Goal: Task Accomplishment & Management: Use online tool/utility

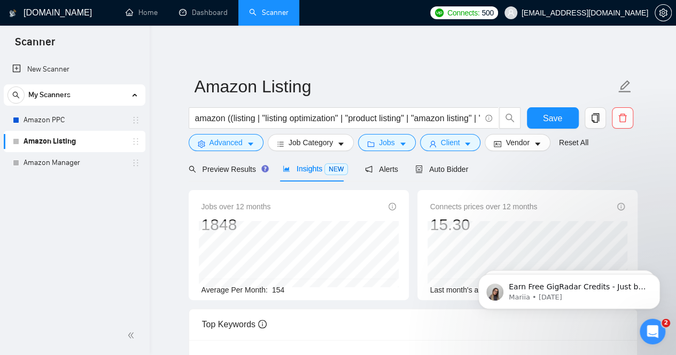
click at [89, 92] on div "My Scanners" at bounding box center [74, 94] width 134 height 21
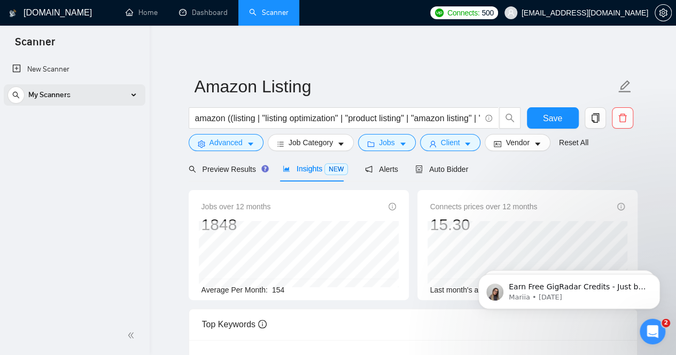
click at [89, 92] on div "My Scanners" at bounding box center [74, 94] width 134 height 21
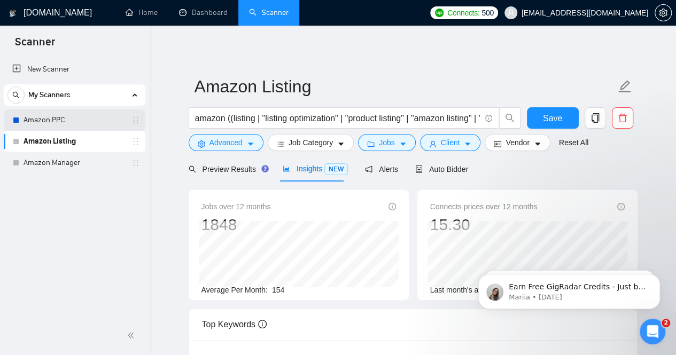
click at [59, 119] on link "Amazon PPC" at bounding box center [75, 120] width 102 height 21
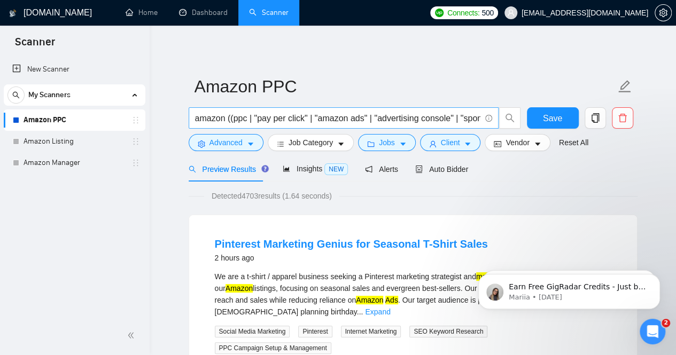
click at [358, 118] on input "amazon ((ppc | "pay per click" | "amazon ads" | "advertising console" | "sponso…" at bounding box center [337, 118] width 285 height 13
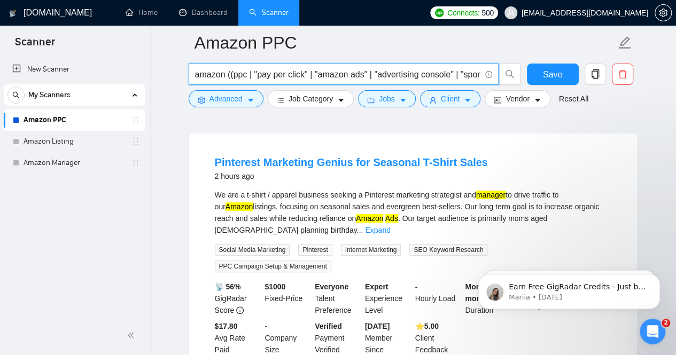
scroll to position [90, 0]
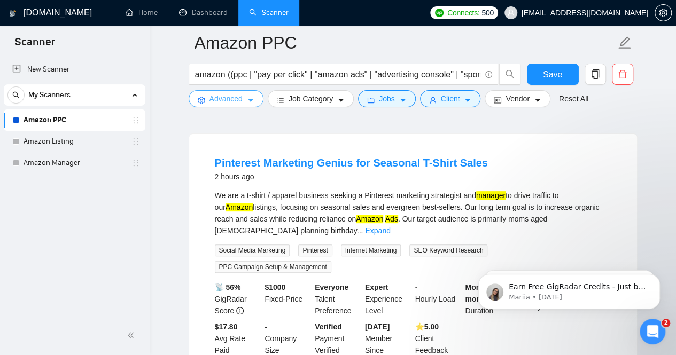
click at [251, 96] on span "caret-down" at bounding box center [250, 100] width 7 height 8
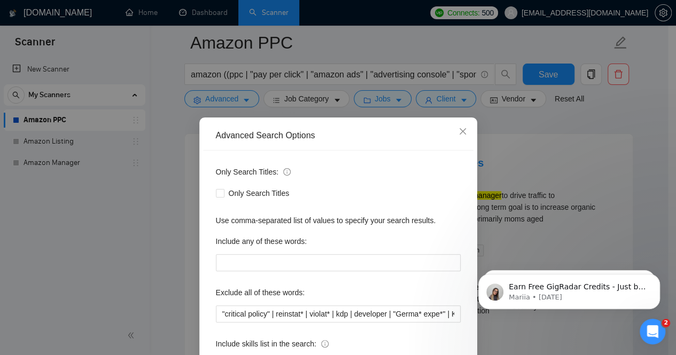
scroll to position [89, 0]
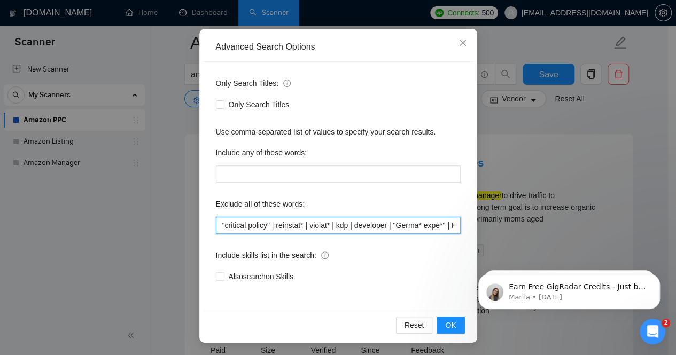
click at [415, 222] on input ""critical policy" | reinstat* | violat* | kdp | developer | "Germa* expe*" | KD…" at bounding box center [338, 225] width 245 height 17
paste input "Buy One Get One Free for a limited time!"
paste input "| wallmart"
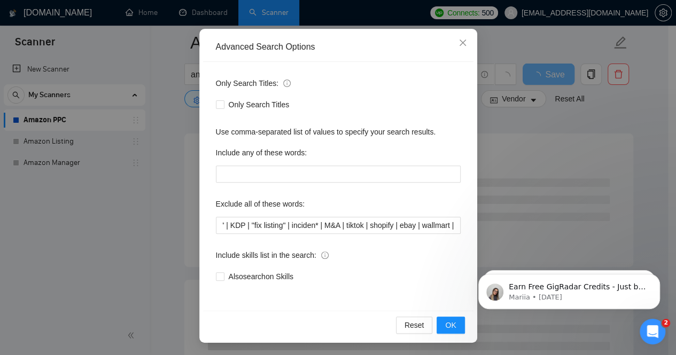
scroll to position [0, 0]
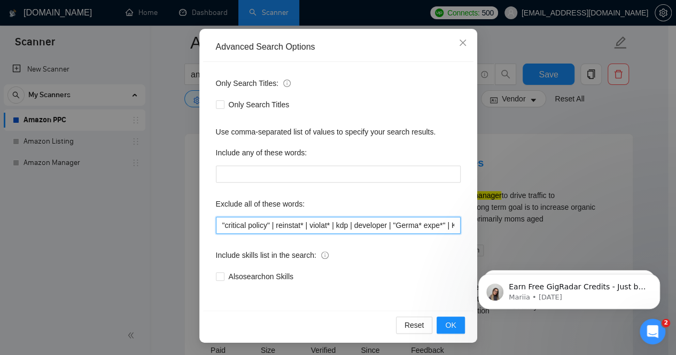
click at [436, 225] on input ""critical policy" | reinstat* | violat* | kdp | developer | "Germa* expe*" | KD…" at bounding box center [338, 225] width 245 height 17
type input ""critical policy" | reinstat* | violat* | kdp | developer | "Germa* expe*" | KD…"
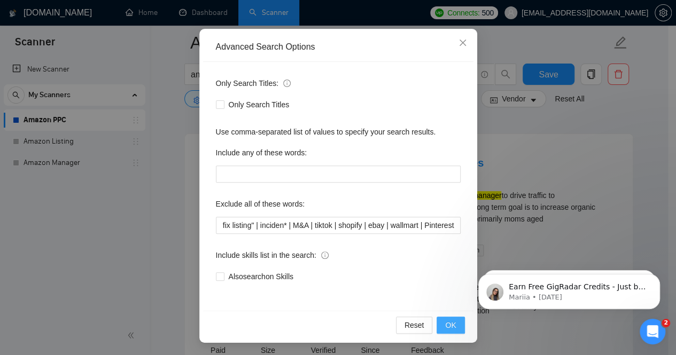
scroll to position [0, 0]
click at [445, 329] on span "OK" at bounding box center [450, 326] width 11 height 12
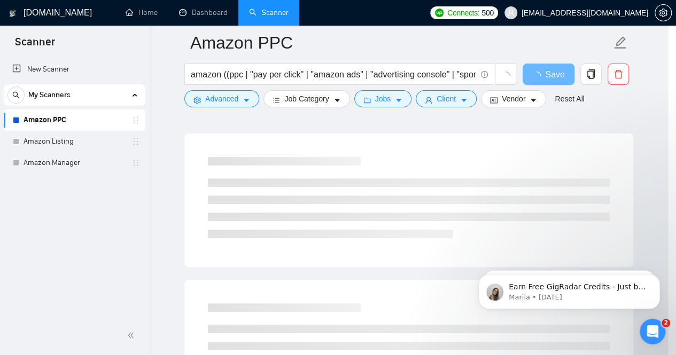
scroll to position [35, 0]
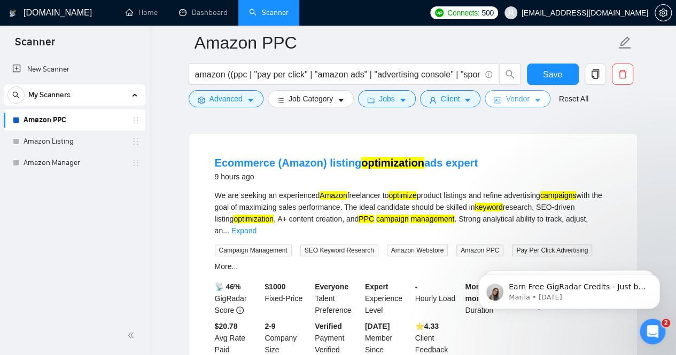
click at [534, 98] on icon "caret-down" at bounding box center [537, 100] width 7 height 7
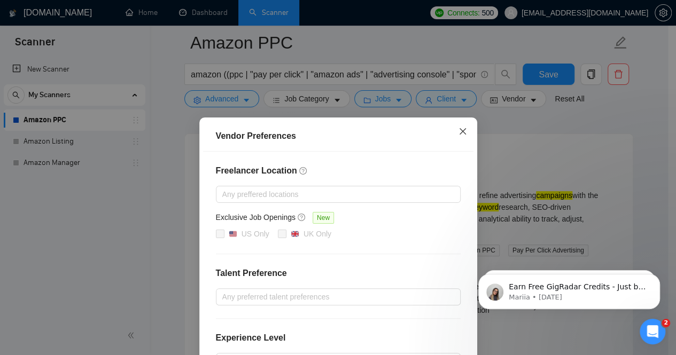
click at [459, 132] on icon "close" at bounding box center [462, 131] width 6 height 6
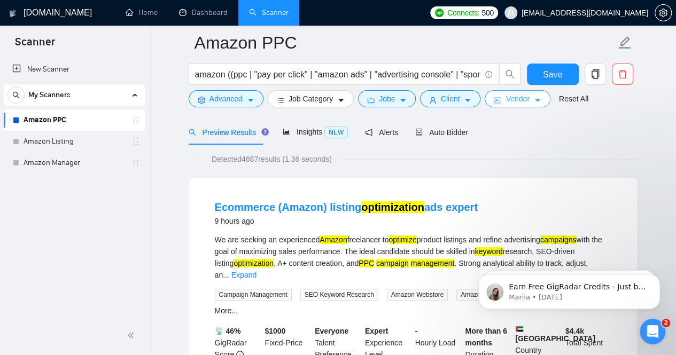
scroll to position [0, 0]
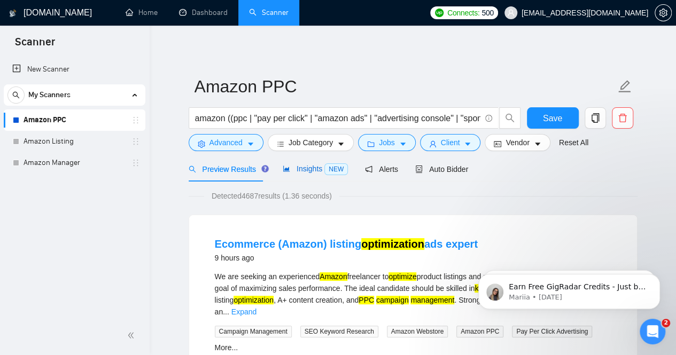
click at [301, 168] on span "Insights NEW" at bounding box center [315, 169] width 65 height 9
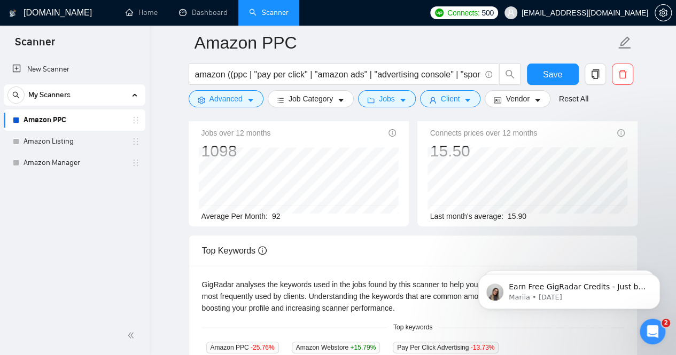
scroll to position [81, 0]
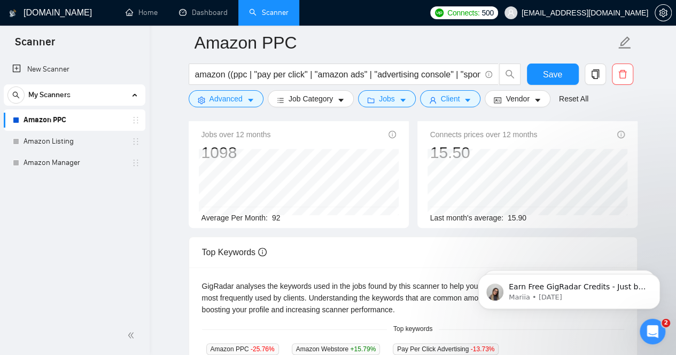
click at [275, 216] on span "92" at bounding box center [276, 218] width 9 height 9
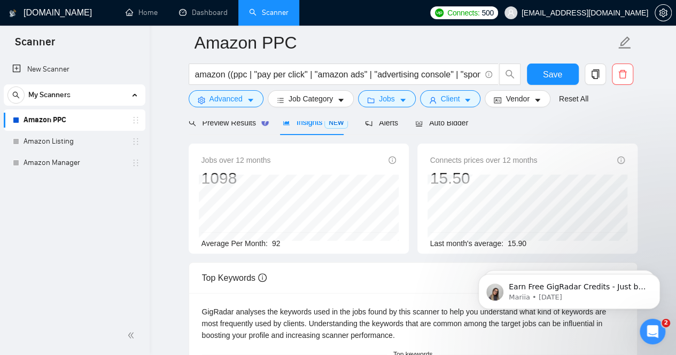
click at [456, 174] on div "15.50" at bounding box center [483, 178] width 107 height 20
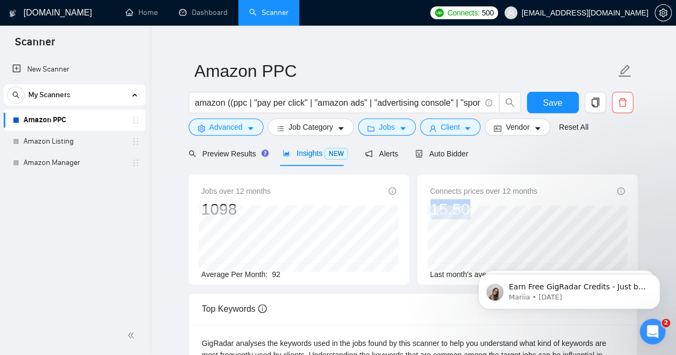
scroll to position [0, 0]
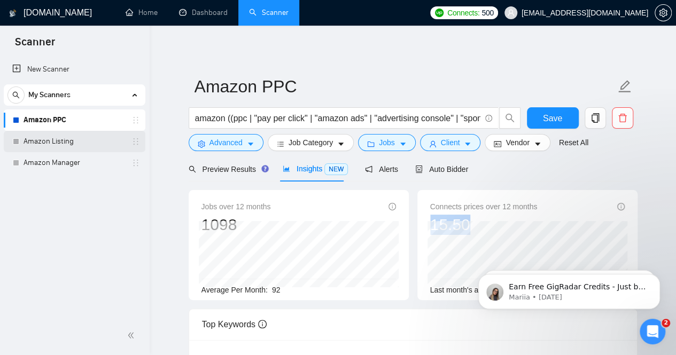
click at [40, 145] on link "Amazon Listing" at bounding box center [75, 141] width 102 height 21
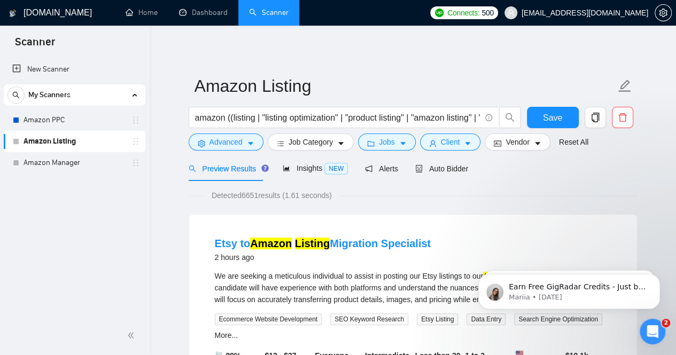
scroll to position [1, 0]
click at [300, 171] on span "Insights NEW" at bounding box center [315, 168] width 65 height 9
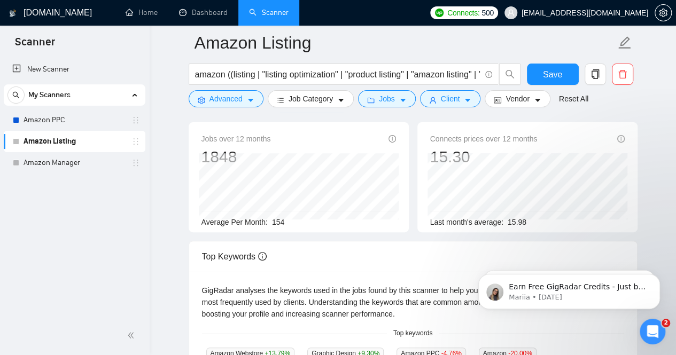
scroll to position [77, 0]
click at [80, 161] on link "Amazon Manager" at bounding box center [75, 162] width 102 height 21
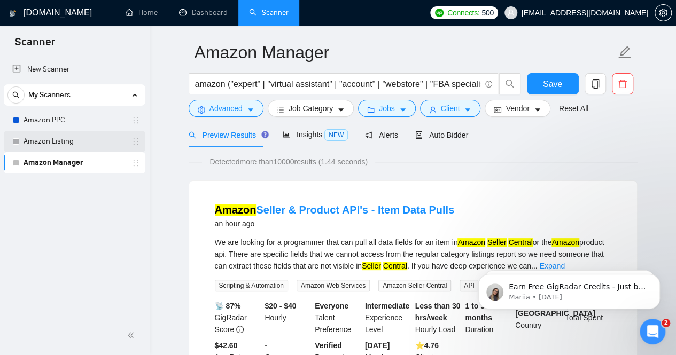
click at [88, 140] on link "Amazon Listing" at bounding box center [75, 141] width 102 height 21
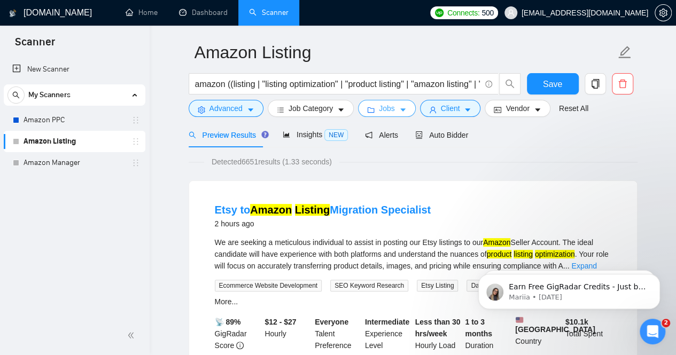
click at [393, 110] on button "Jobs" at bounding box center [387, 108] width 58 height 17
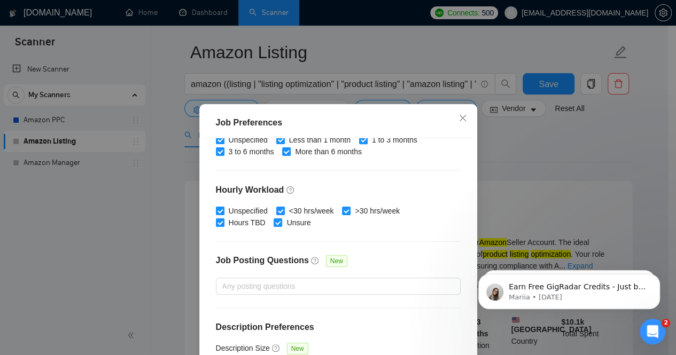
scroll to position [79, 0]
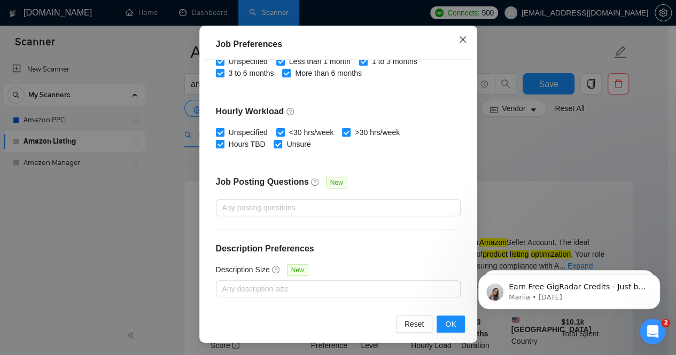
click at [459, 40] on icon "close" at bounding box center [462, 39] width 6 height 6
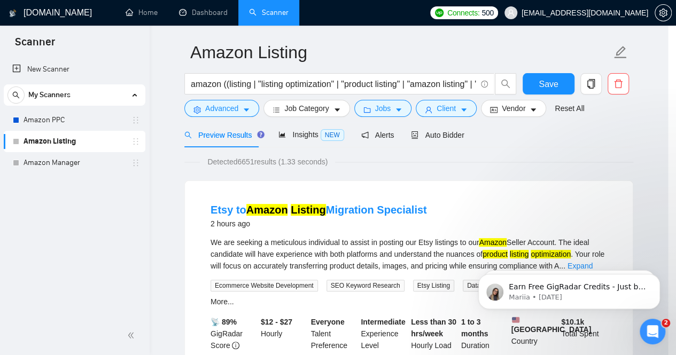
scroll to position [38, 0]
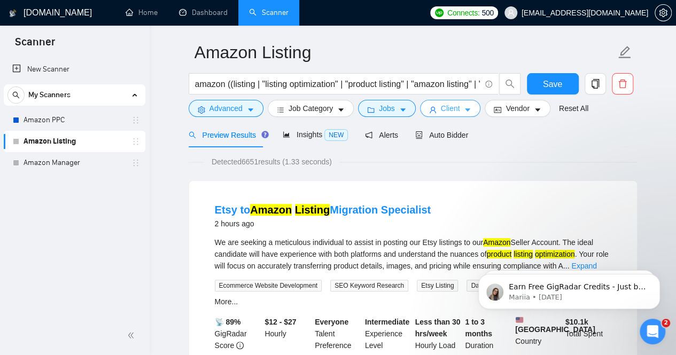
click at [459, 110] on button "Client" at bounding box center [450, 108] width 61 height 17
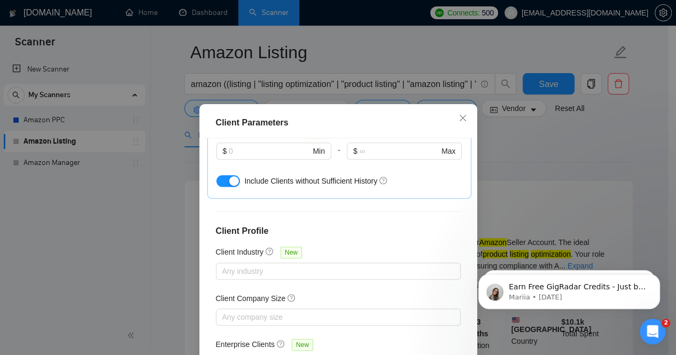
scroll to position [416, 0]
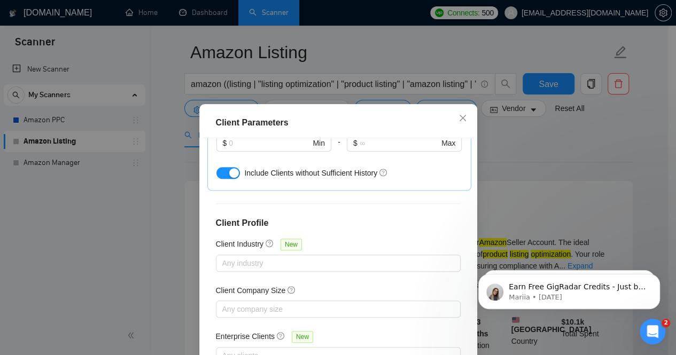
click at [556, 167] on div "Client Parameters Client Location Include Client Countries Select Exclude Clien…" at bounding box center [338, 177] width 676 height 355
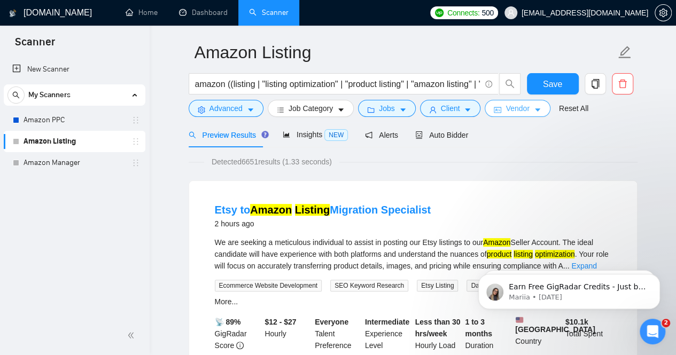
click at [534, 109] on icon "caret-down" at bounding box center [537, 109] width 7 height 7
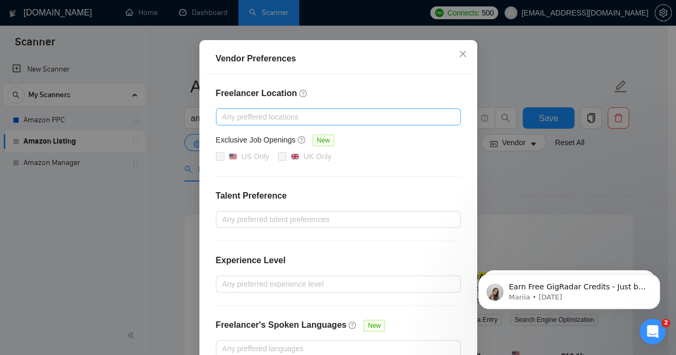
scroll to position [77, 0]
click at [459, 54] on icon "close" at bounding box center [462, 54] width 6 height 6
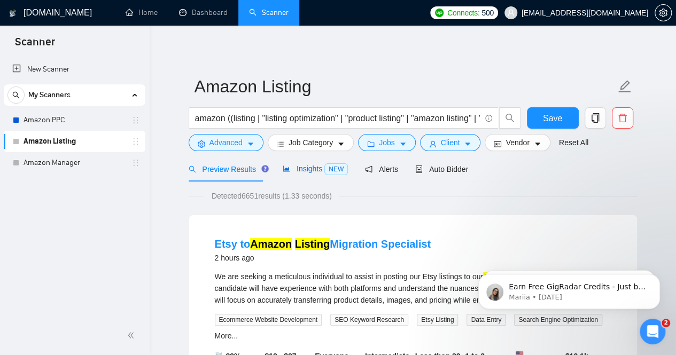
click at [305, 167] on span "Insights NEW" at bounding box center [315, 169] width 65 height 9
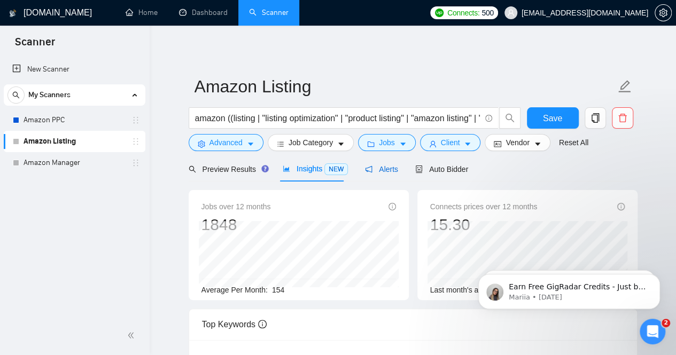
click at [385, 170] on span "Alerts" at bounding box center [381, 169] width 33 height 9
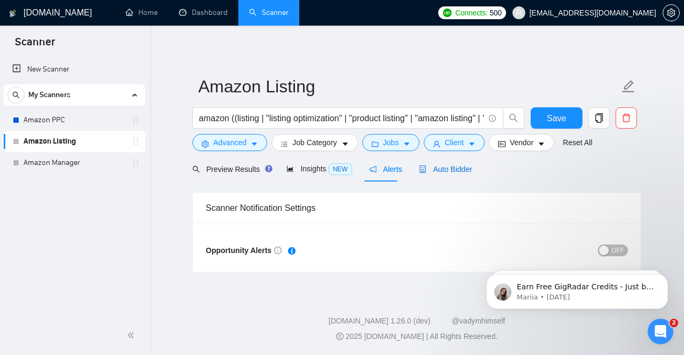
click at [450, 172] on span "Auto Bidder" at bounding box center [445, 169] width 53 height 9
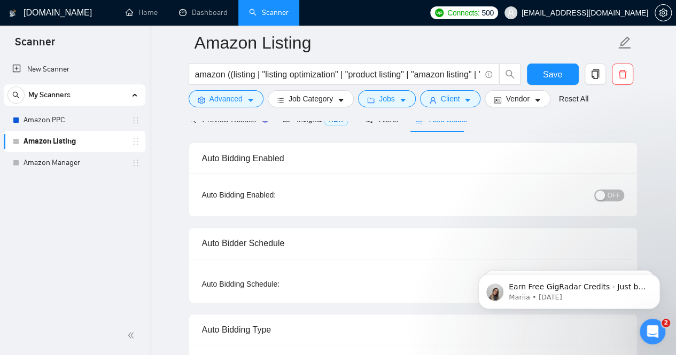
scroll to position [58, 0]
click at [608, 191] on button "OFF" at bounding box center [609, 196] width 30 height 12
click at [616, 192] on div "button" at bounding box center [619, 196] width 10 height 10
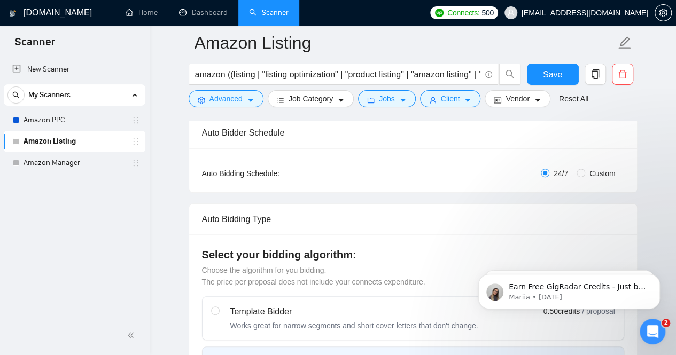
scroll to position [169, 0]
click at [585, 172] on input "Custom" at bounding box center [581, 172] width 9 height 9
radio input "true"
radio input "false"
checkbox input "true"
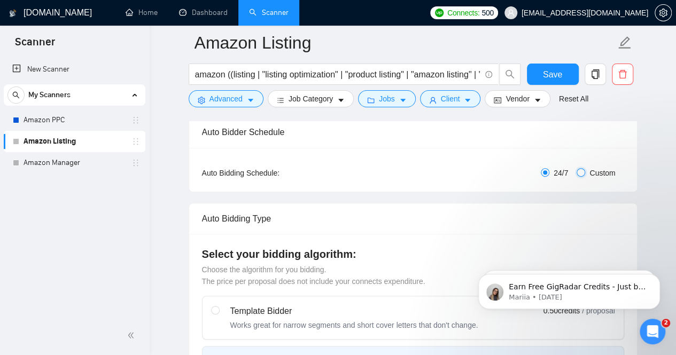
checkbox input "true"
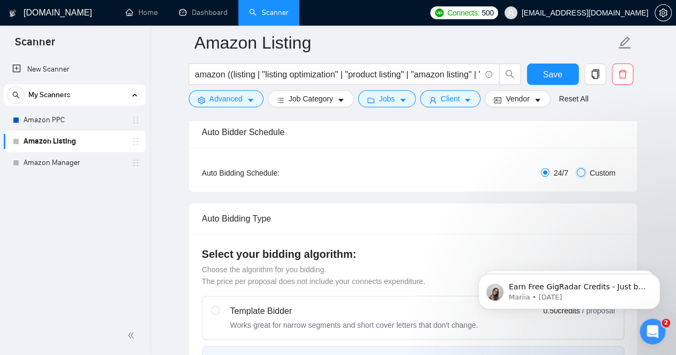
checkbox input "true"
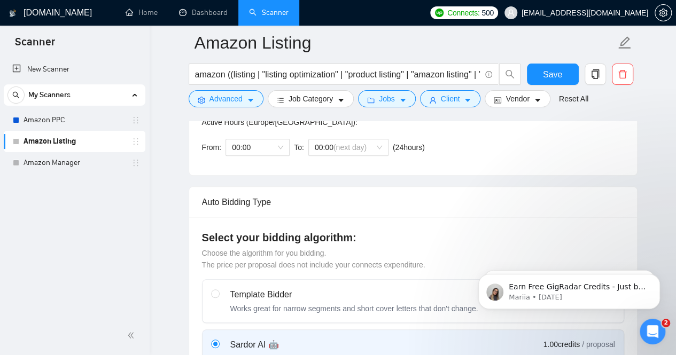
scroll to position [321, 0]
click at [453, 103] on span "Client" at bounding box center [450, 99] width 19 height 12
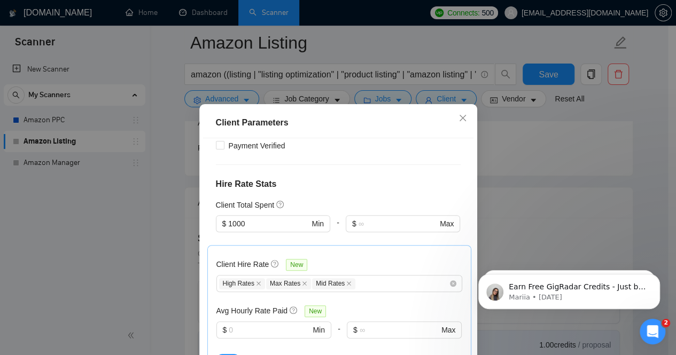
scroll to position [250, 0]
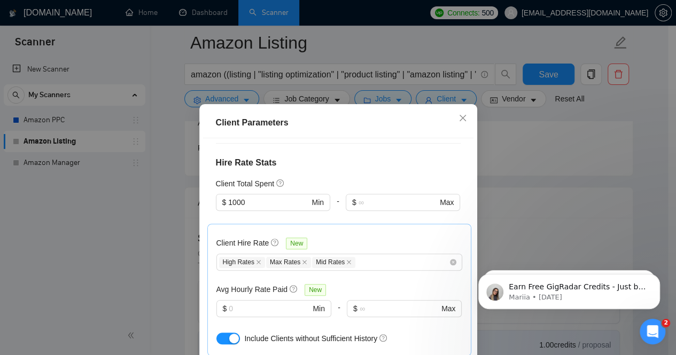
click at [145, 169] on div "Client Parameters Client Location Include Client Countries Select Exclude Clien…" at bounding box center [338, 177] width 676 height 355
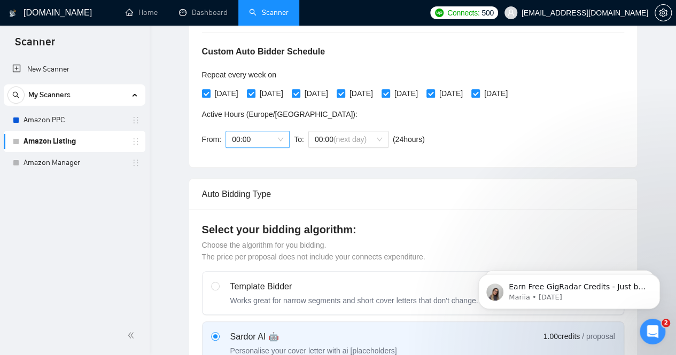
scroll to position [0, 0]
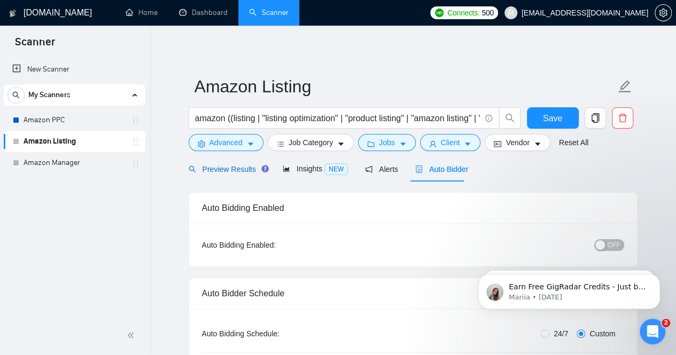
click at [235, 170] on span "Preview Results" at bounding box center [227, 169] width 77 height 9
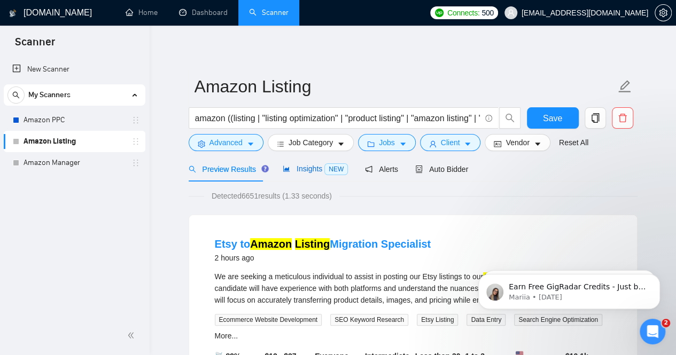
click at [303, 173] on span "Insights NEW" at bounding box center [315, 169] width 65 height 9
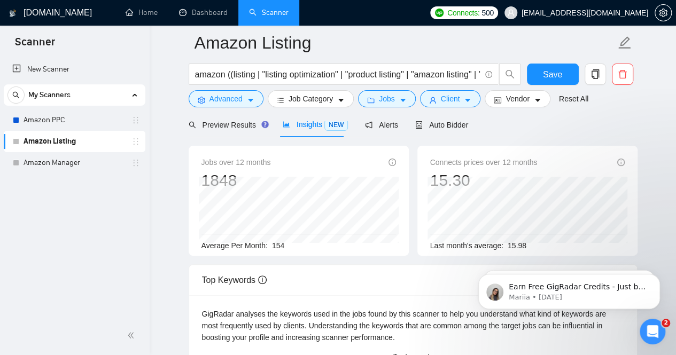
scroll to position [52, 0]
click at [456, 99] on button "Client" at bounding box center [450, 98] width 61 height 17
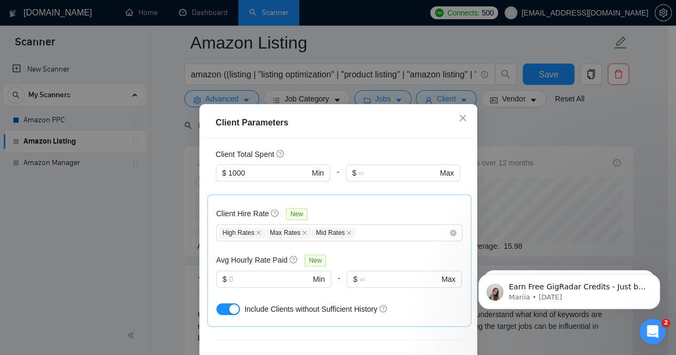
scroll to position [231, 0]
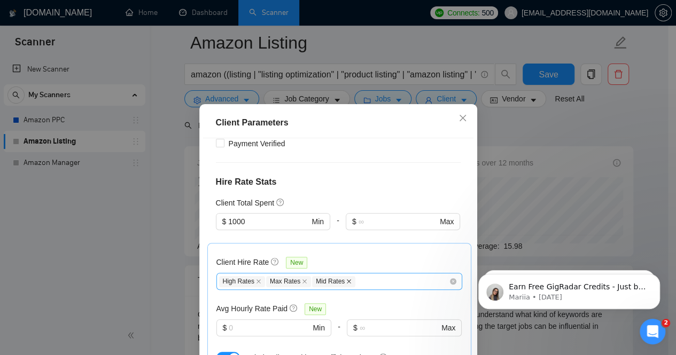
click at [346, 283] on icon "close" at bounding box center [348, 281] width 5 height 5
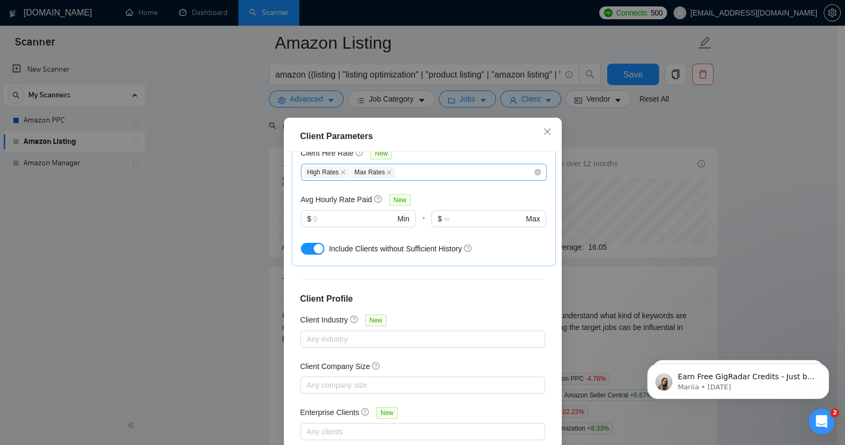
scroll to position [65, 0]
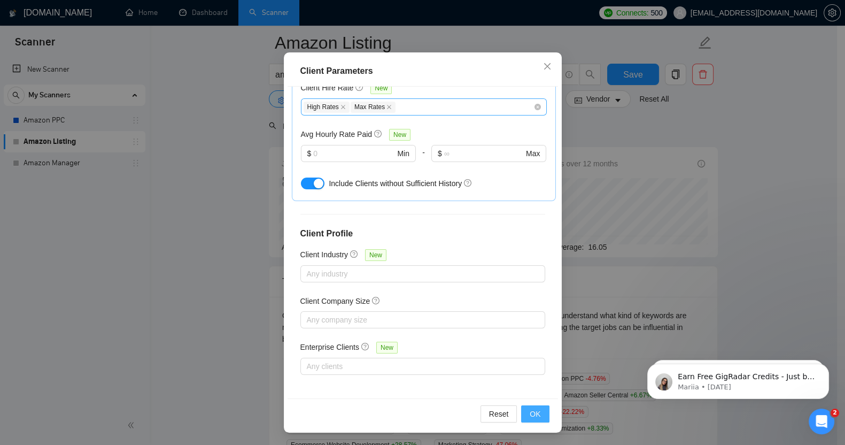
click at [533, 355] on span "OK" at bounding box center [535, 414] width 11 height 12
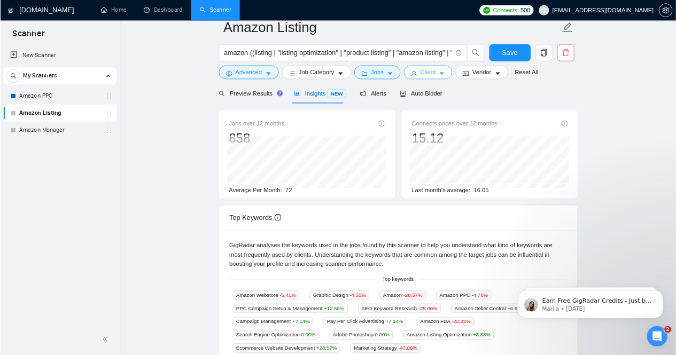
scroll to position [0, 0]
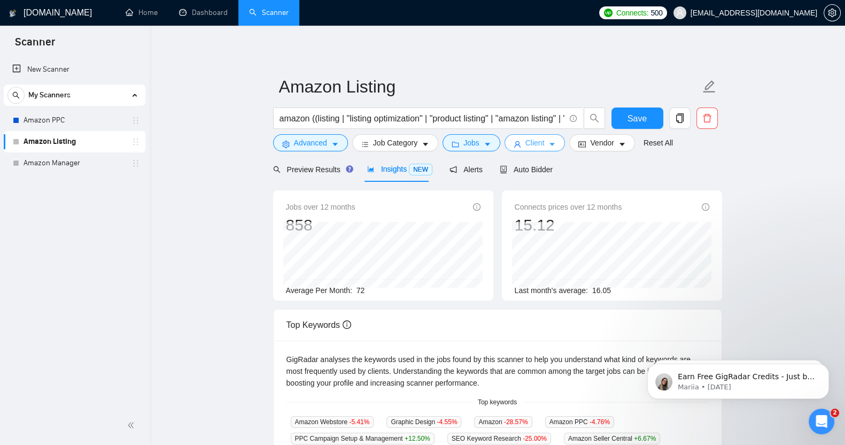
click at [537, 144] on span "Client" at bounding box center [534, 143] width 19 height 12
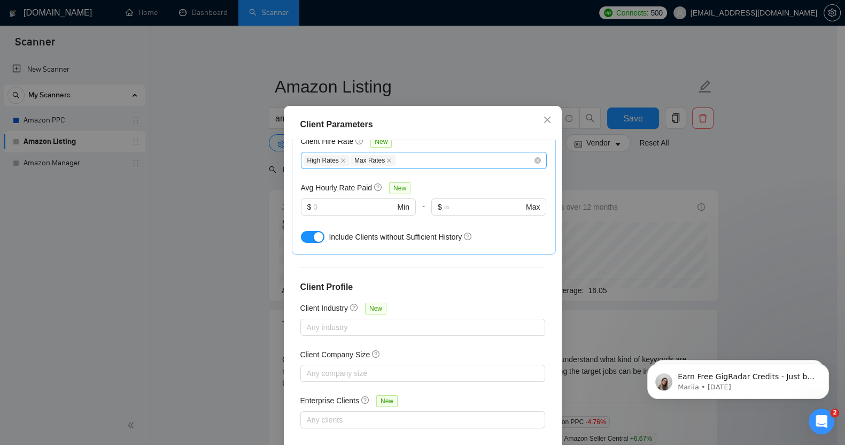
click at [676, 163] on div "Client Parameters Client Location Include Client Countries Select Exclude Clien…" at bounding box center [422, 222] width 845 height 445
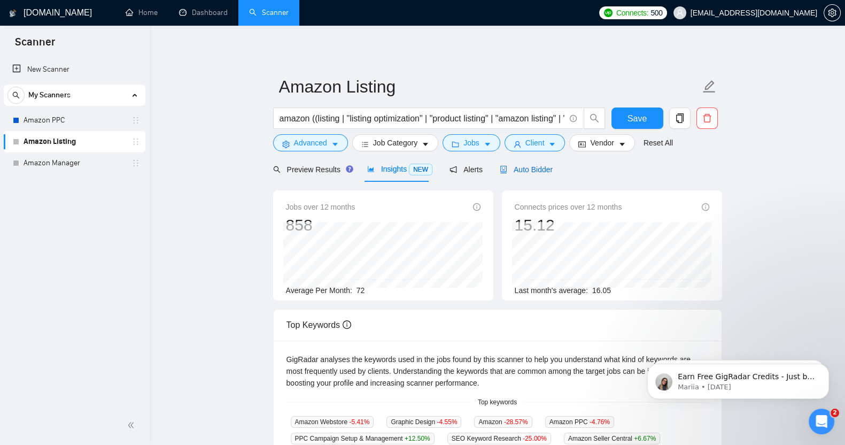
click at [518, 166] on span "Auto Bidder" at bounding box center [526, 169] width 53 height 9
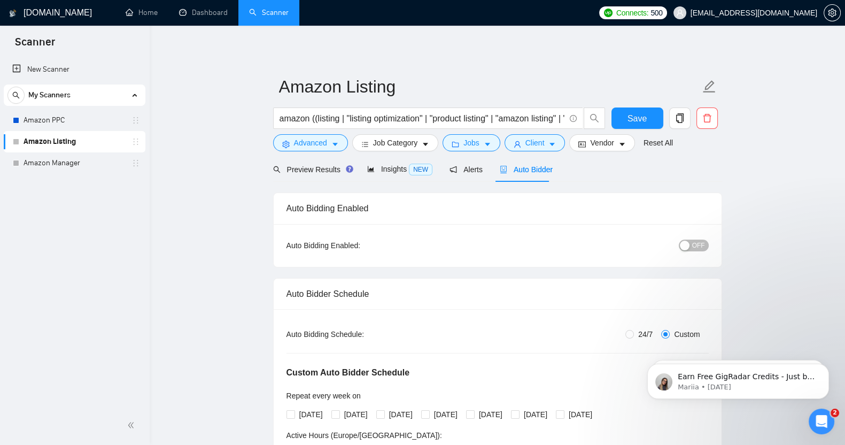
radio input "true"
radio input "false"
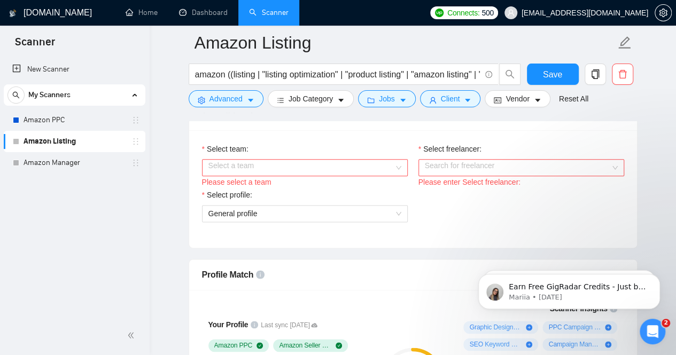
scroll to position [559, 0]
click at [276, 162] on input "Select team:" at bounding box center [300, 167] width 185 height 16
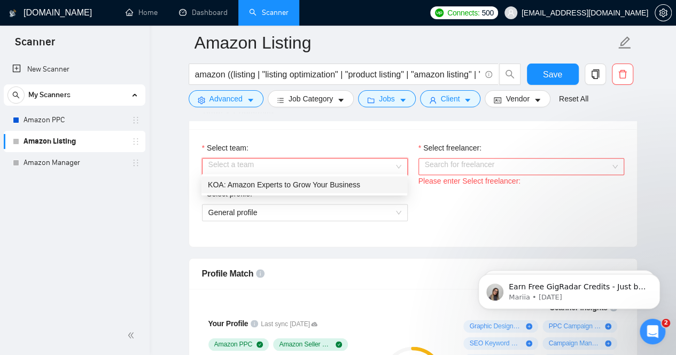
click at [272, 182] on div "KOA: Amazon Experts to Grow Your Business" at bounding box center [304, 185] width 193 height 12
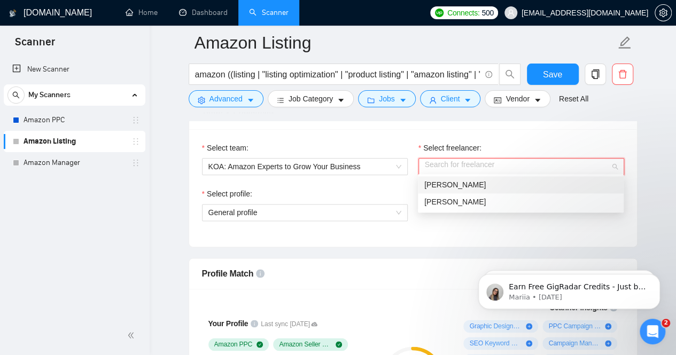
click at [437, 159] on input "Select freelancer:" at bounding box center [517, 167] width 185 height 16
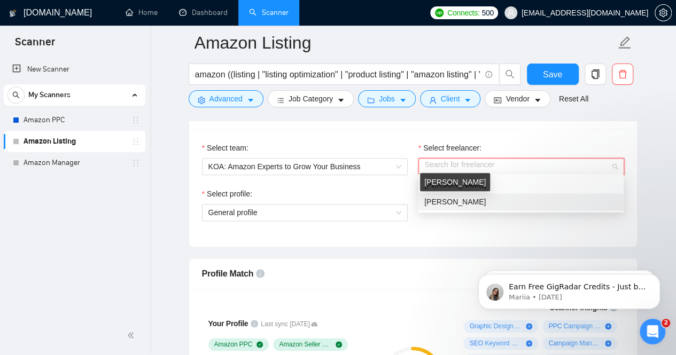
click at [448, 198] on span "[PERSON_NAME]" at bounding box center [454, 202] width 61 height 9
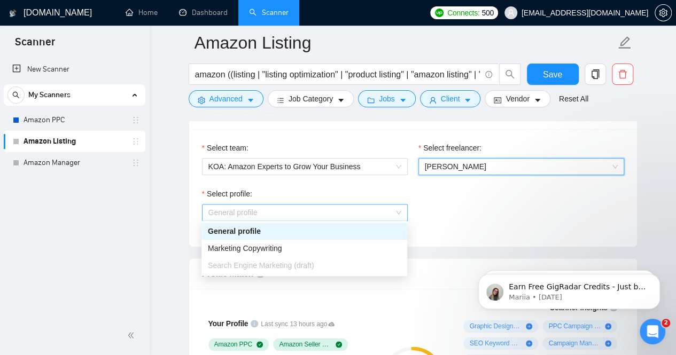
click at [279, 210] on span "General profile" at bounding box center [304, 213] width 193 height 16
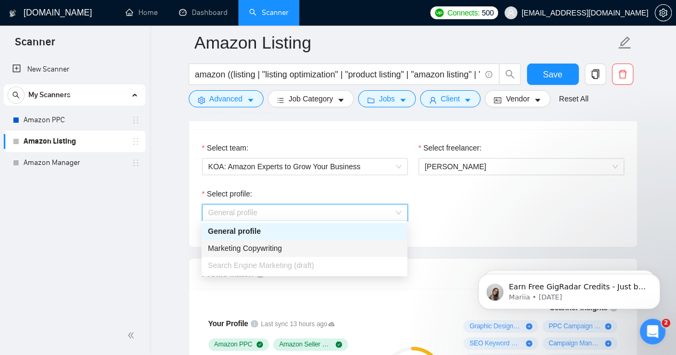
click at [331, 245] on div "Marketing Copywriting" at bounding box center [304, 249] width 193 height 12
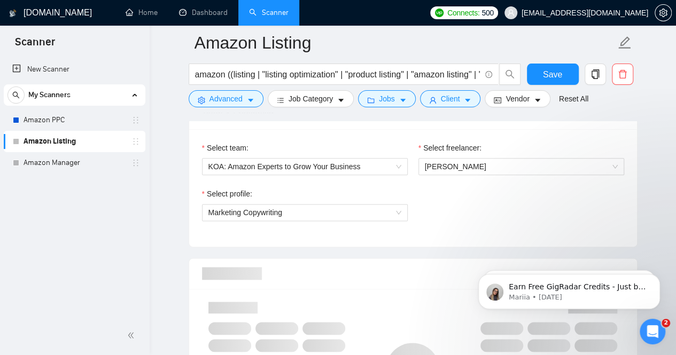
click at [441, 196] on div "Select profile: Marketing Copywriting" at bounding box center [413, 211] width 433 height 46
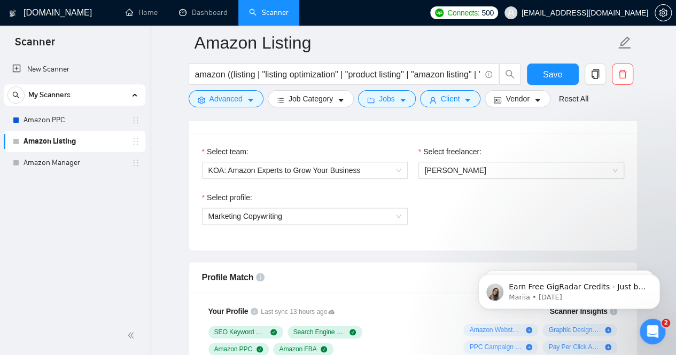
scroll to position [555, 0]
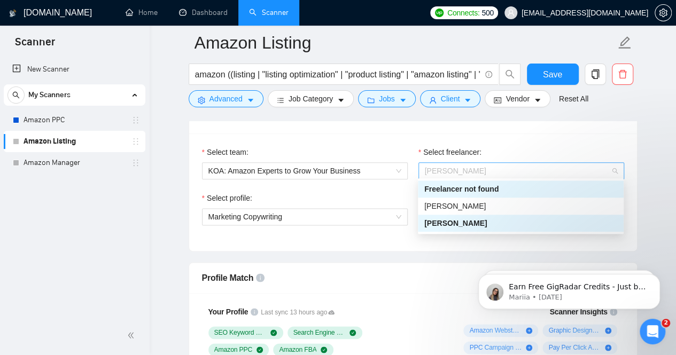
click at [460, 173] on span "[PERSON_NAME]" at bounding box center [521, 171] width 193 height 16
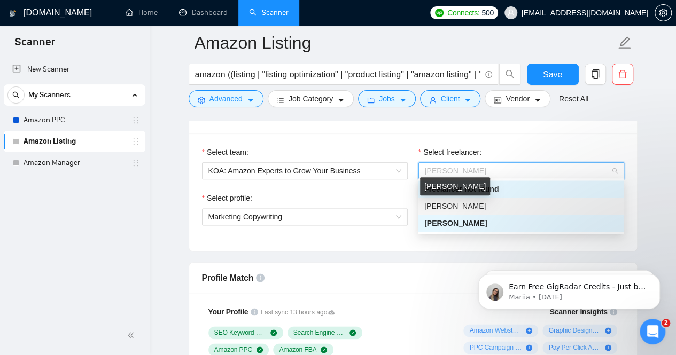
click at [450, 202] on span "[PERSON_NAME]" at bounding box center [454, 206] width 61 height 9
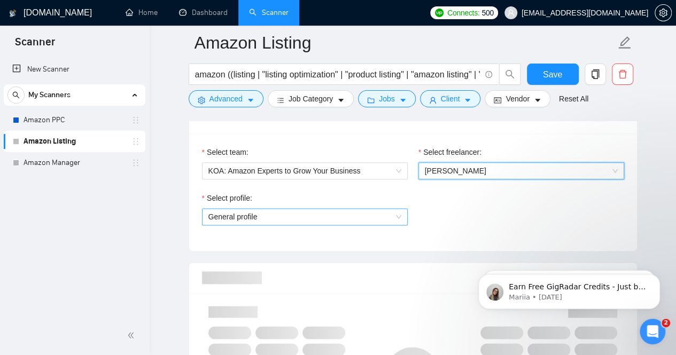
click at [304, 209] on span "General profile" at bounding box center [304, 217] width 193 height 16
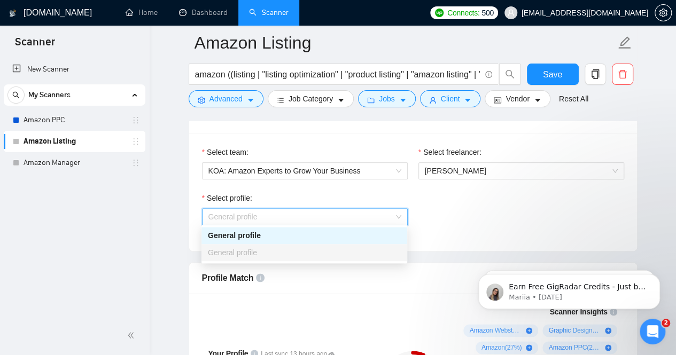
click at [281, 233] on div "General profile" at bounding box center [304, 236] width 193 height 12
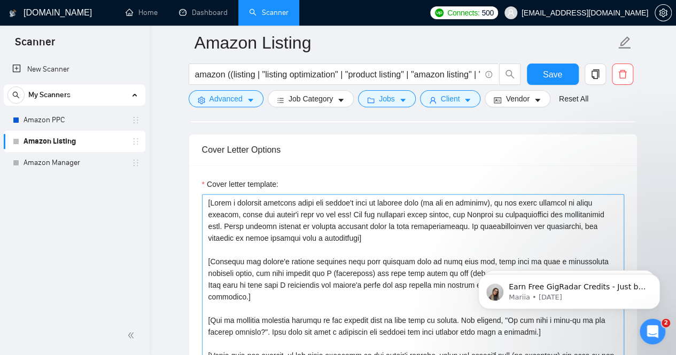
scroll to position [1114, 0]
click at [213, 203] on textarea "Cover letter template:" at bounding box center [413, 315] width 422 height 241
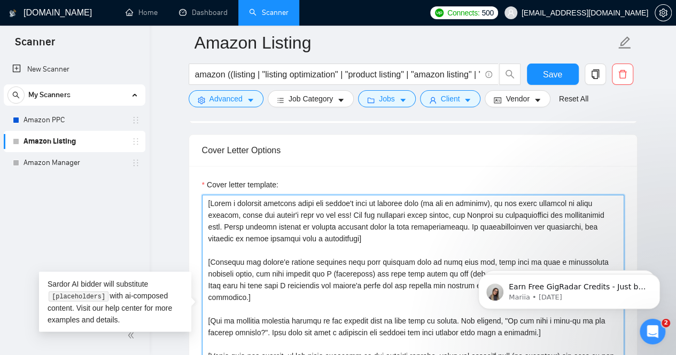
click at [211, 200] on textarea "Cover letter template:" at bounding box center [413, 315] width 422 height 241
click at [208, 200] on textarea "Cover letter template:" at bounding box center [413, 315] width 422 height 241
click at [367, 233] on textarea "Cover letter template:" at bounding box center [413, 315] width 422 height 241
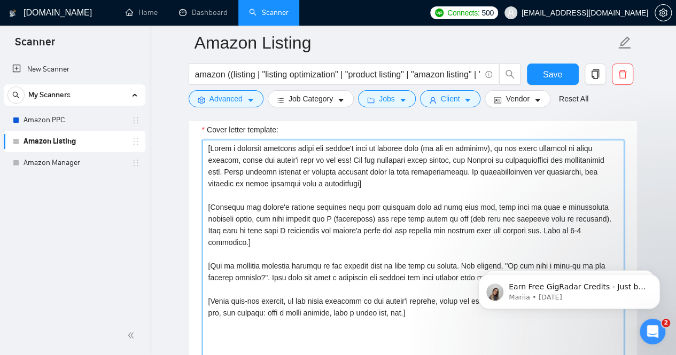
scroll to position [1169, 0]
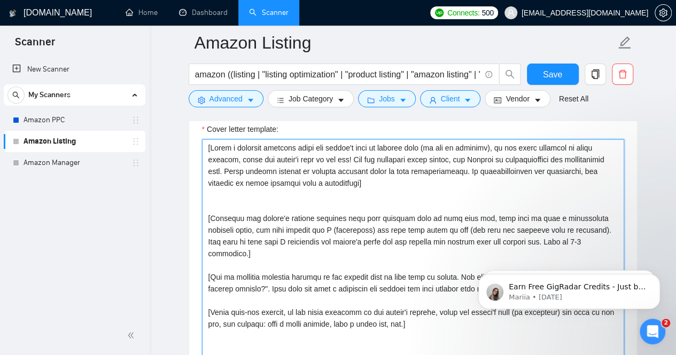
type textarea "[Write a personal greeting using the client's name or company name (if any is p…"
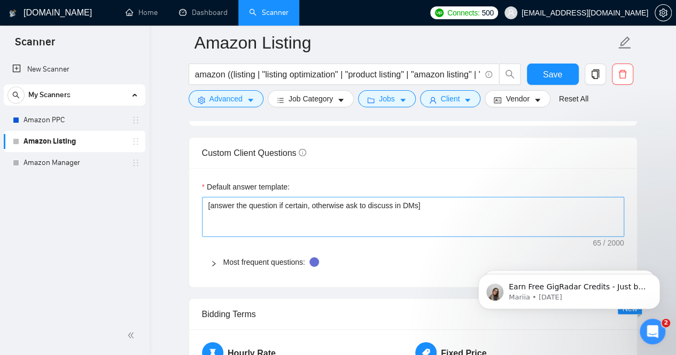
scroll to position [1450, 0]
click at [215, 260] on icon "right" at bounding box center [214, 263] width 6 height 6
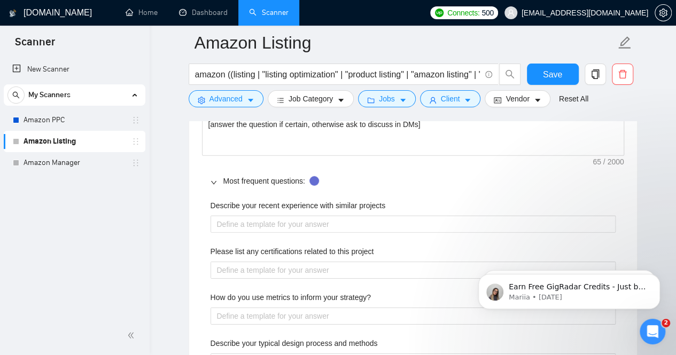
scroll to position [1554, 0]
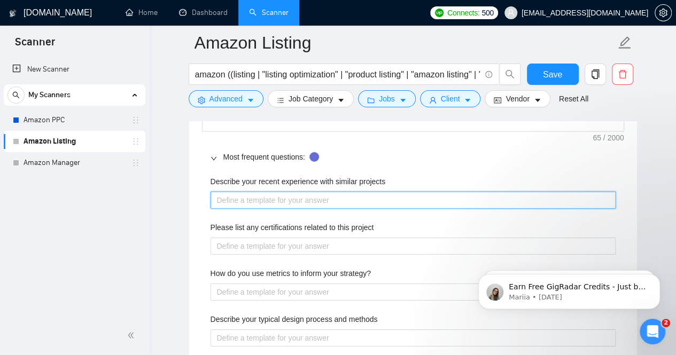
click at [319, 198] on projects "Describe your recent experience with similar projects" at bounding box center [413, 200] width 405 height 17
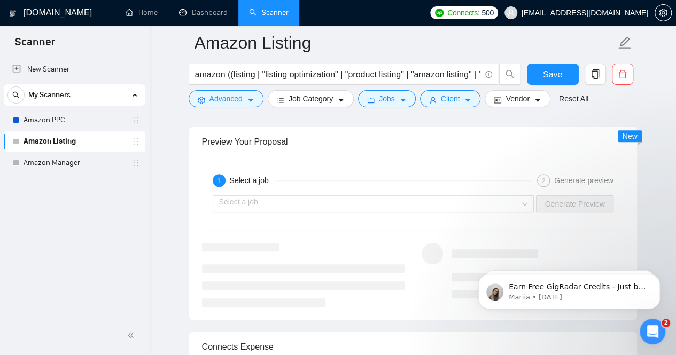
scroll to position [2455, 0]
click at [254, 199] on input "search" at bounding box center [369, 204] width 301 height 16
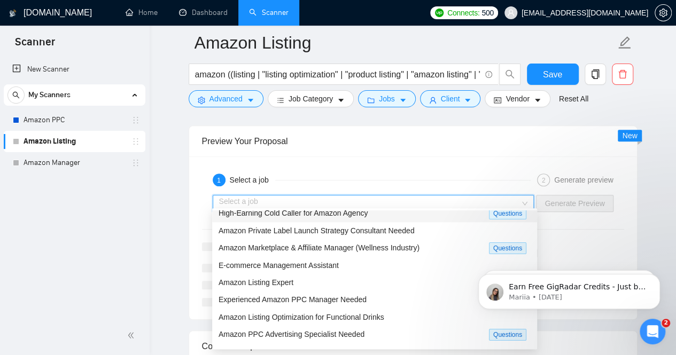
scroll to position [0, 0]
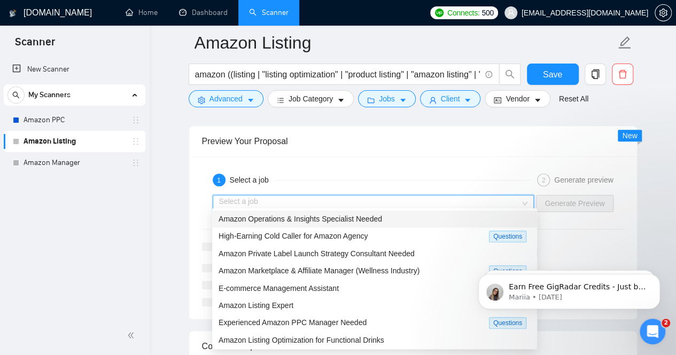
click at [260, 217] on span "Amazon Operations & Insights Specialist Needed" at bounding box center [301, 219] width 164 height 9
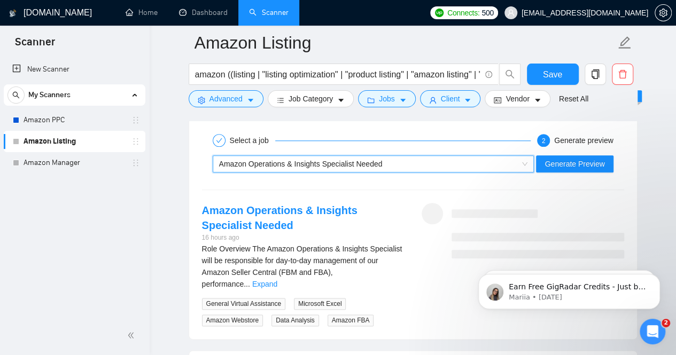
scroll to position [2493, 0]
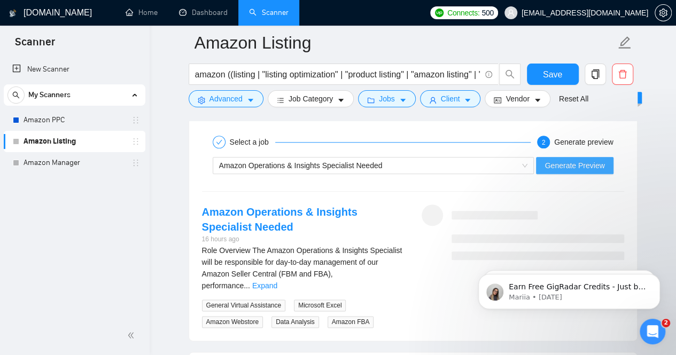
click at [561, 162] on span "Generate Preview" at bounding box center [575, 166] width 60 height 12
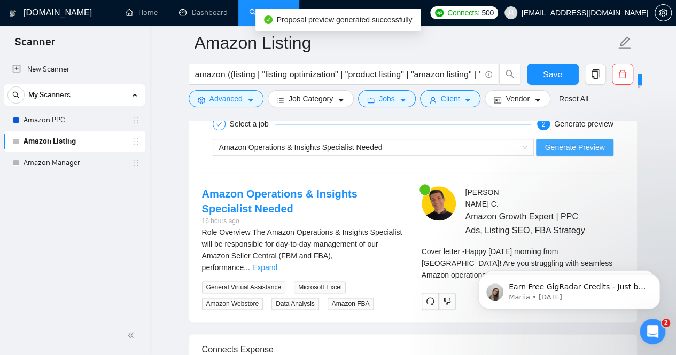
scroll to position [2512, 0]
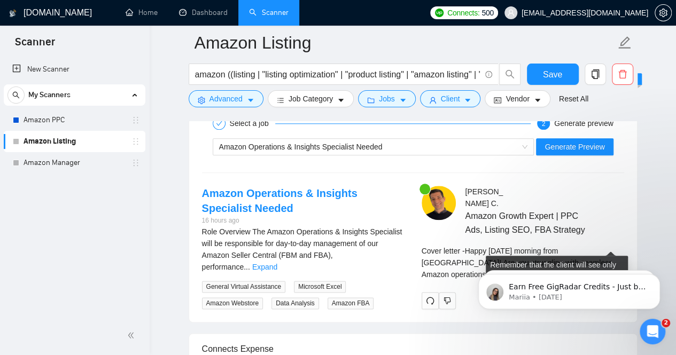
click at [542, 270] on link "Expand" at bounding box center [529, 274] width 25 height 9
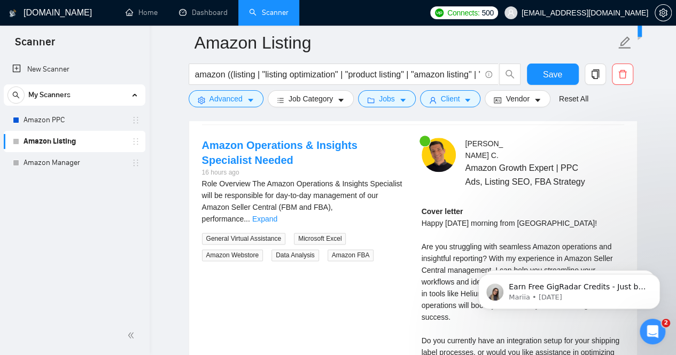
scroll to position [2559, 0]
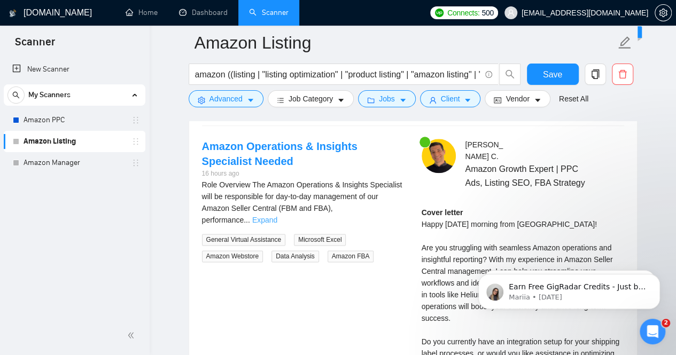
click at [277, 216] on link "Expand" at bounding box center [264, 220] width 25 height 9
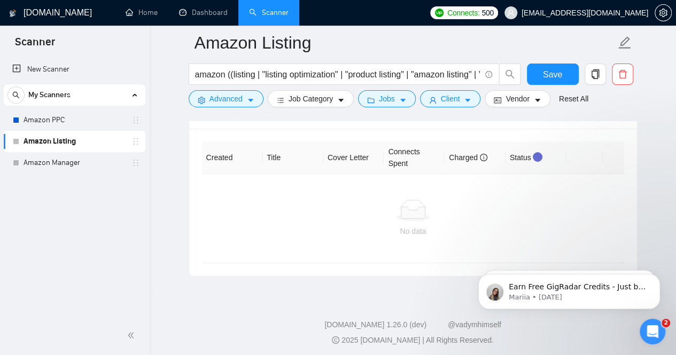
scroll to position [3969, 0]
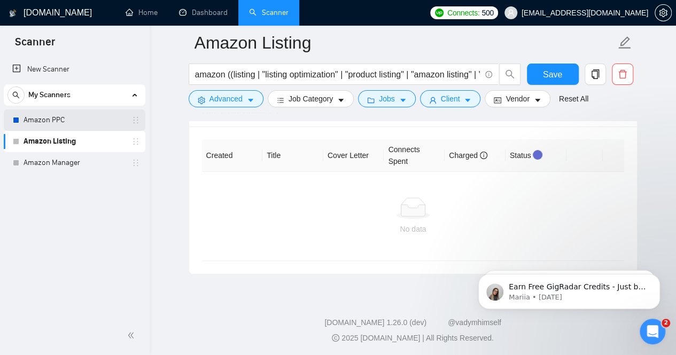
click at [43, 125] on link "Amazon PPC" at bounding box center [75, 120] width 102 height 21
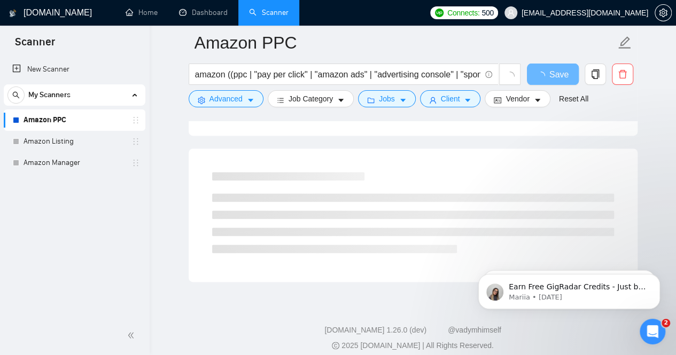
scroll to position [669, 0]
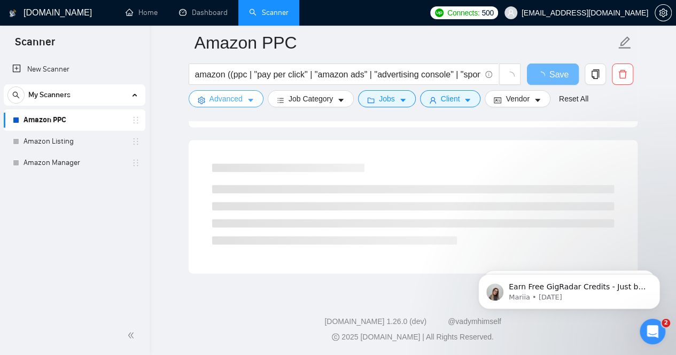
click at [252, 100] on icon "caret-down" at bounding box center [250, 100] width 7 height 7
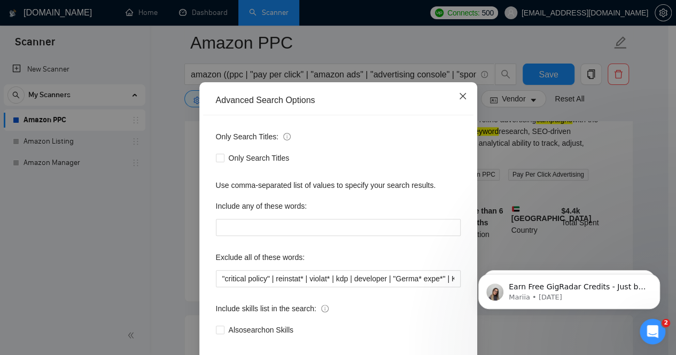
click at [459, 100] on icon "close" at bounding box center [463, 96] width 9 height 9
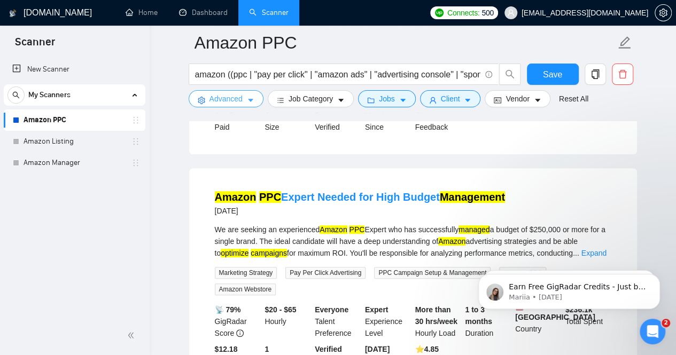
scroll to position [2339, 0]
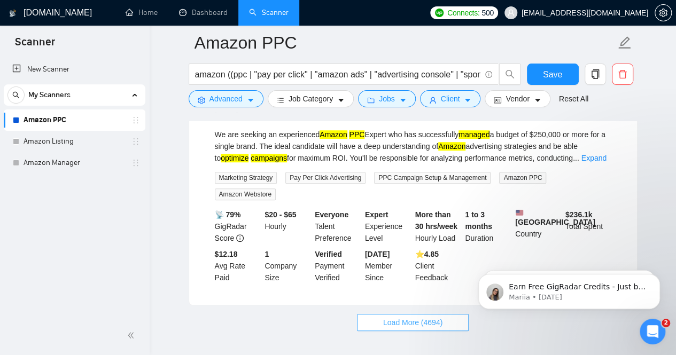
click at [405, 317] on span "Load More (4694)" at bounding box center [412, 323] width 59 height 12
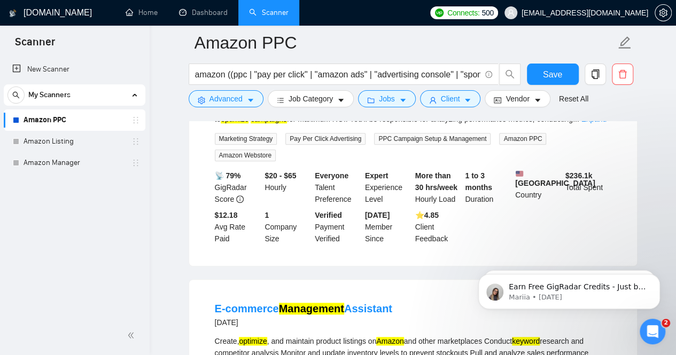
scroll to position [2379, 0]
